Goal: Information Seeking & Learning: Learn about a topic

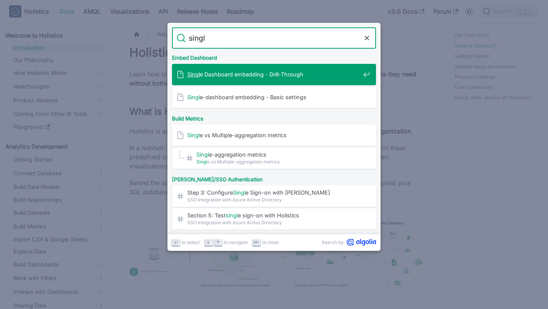
type input "single"
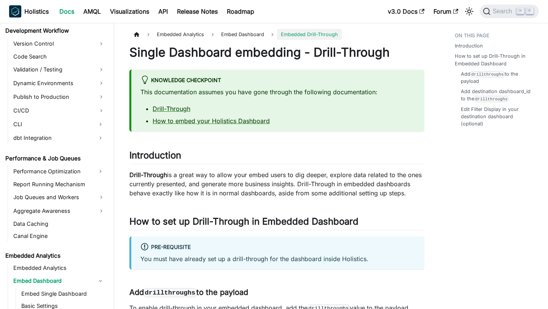
scroll to position [614, 0]
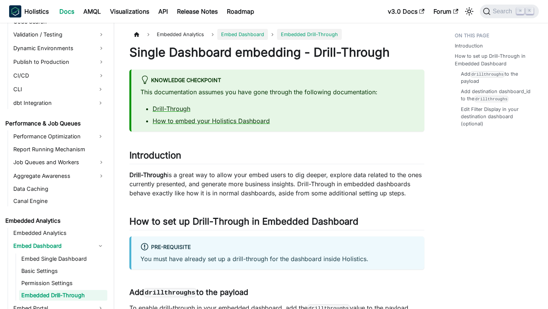
click at [245, 32] on span "Embed Dashboard" at bounding box center [242, 35] width 43 height 6
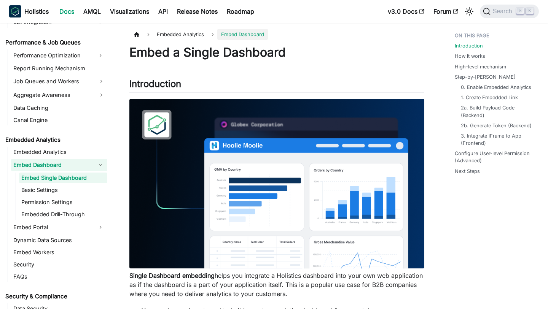
scroll to position [701, 0]
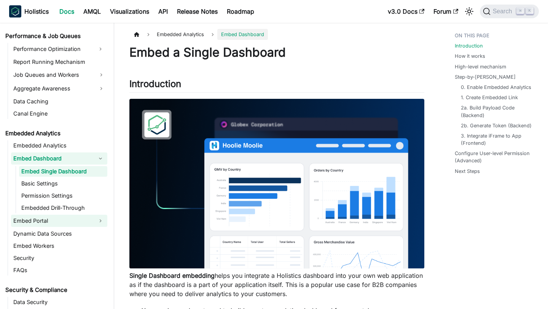
click at [62, 219] on link "Embed Portal" at bounding box center [52, 221] width 83 height 12
